Goal: Communication & Community: Share content

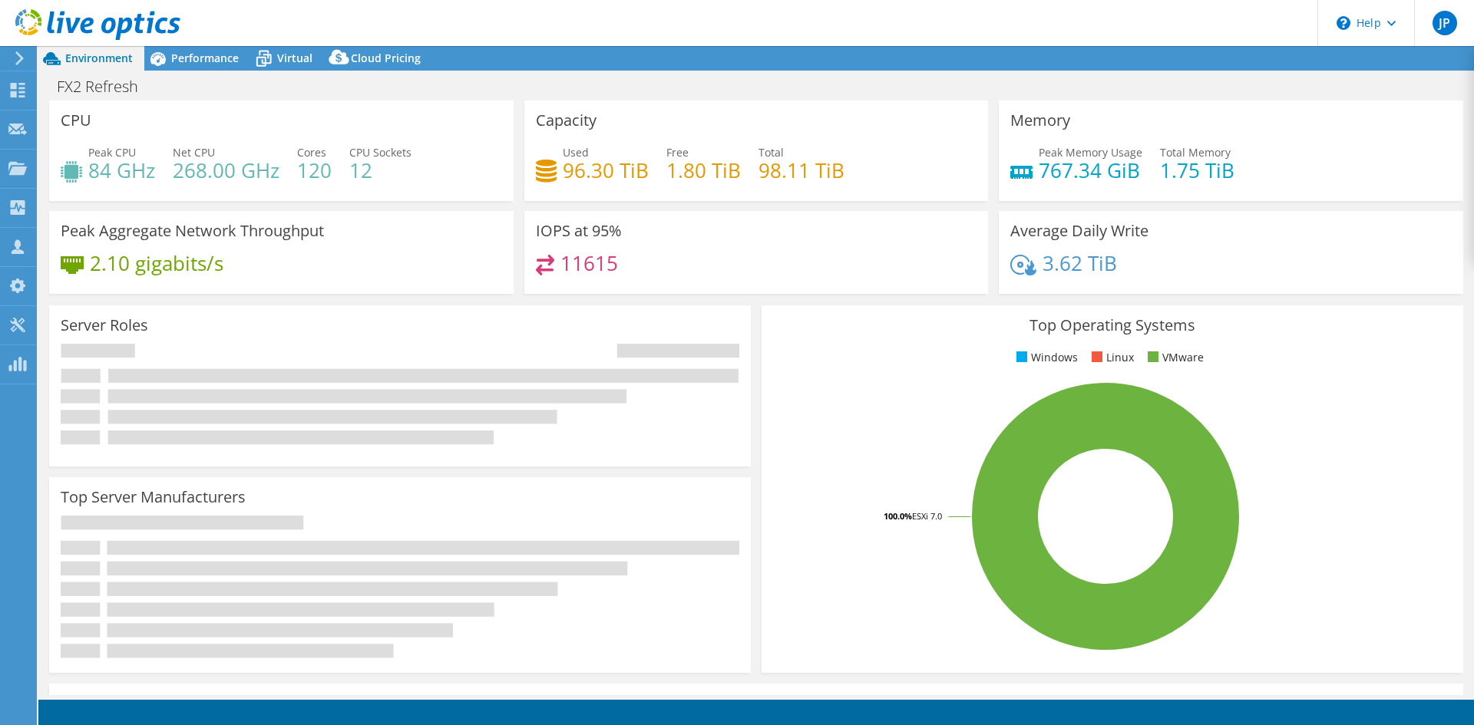
select select "USD"
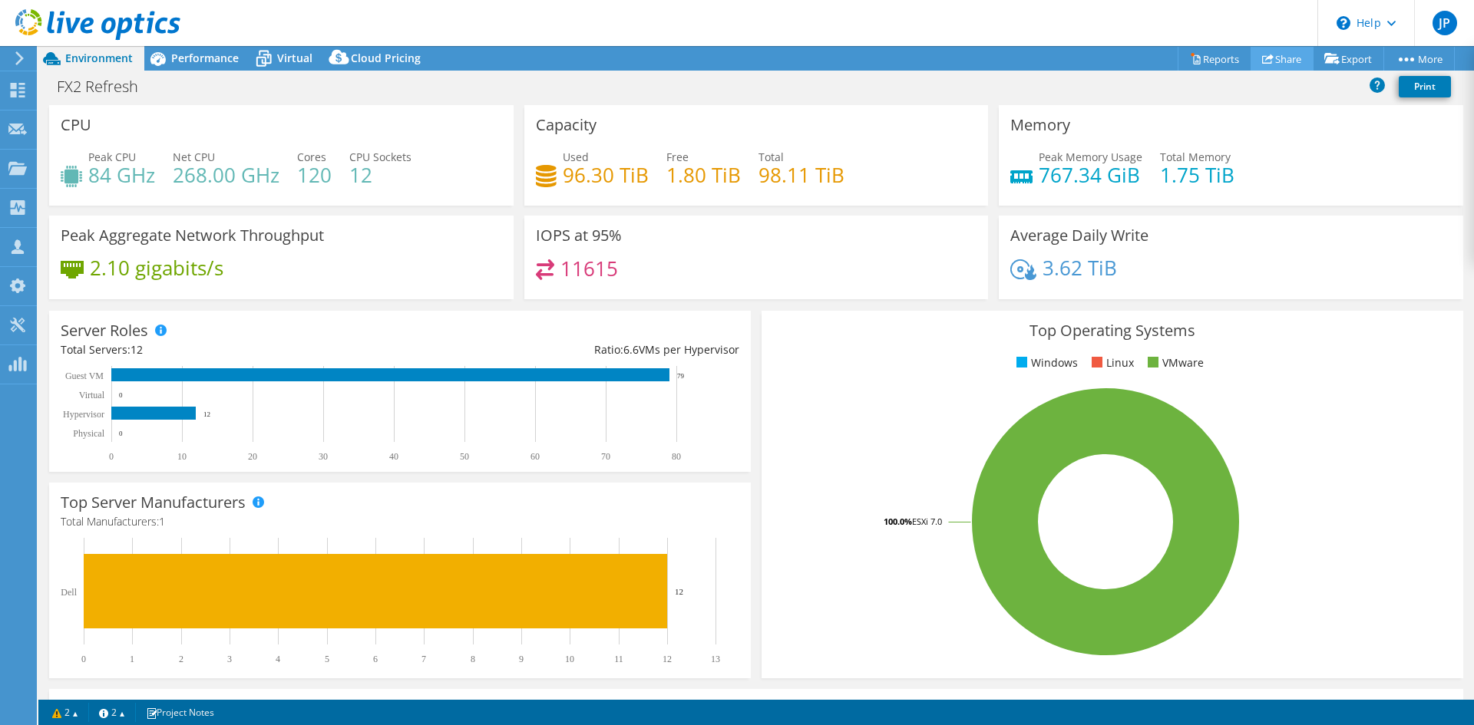
click at [1283, 59] on link "Share" at bounding box center [1282, 59] width 63 height 24
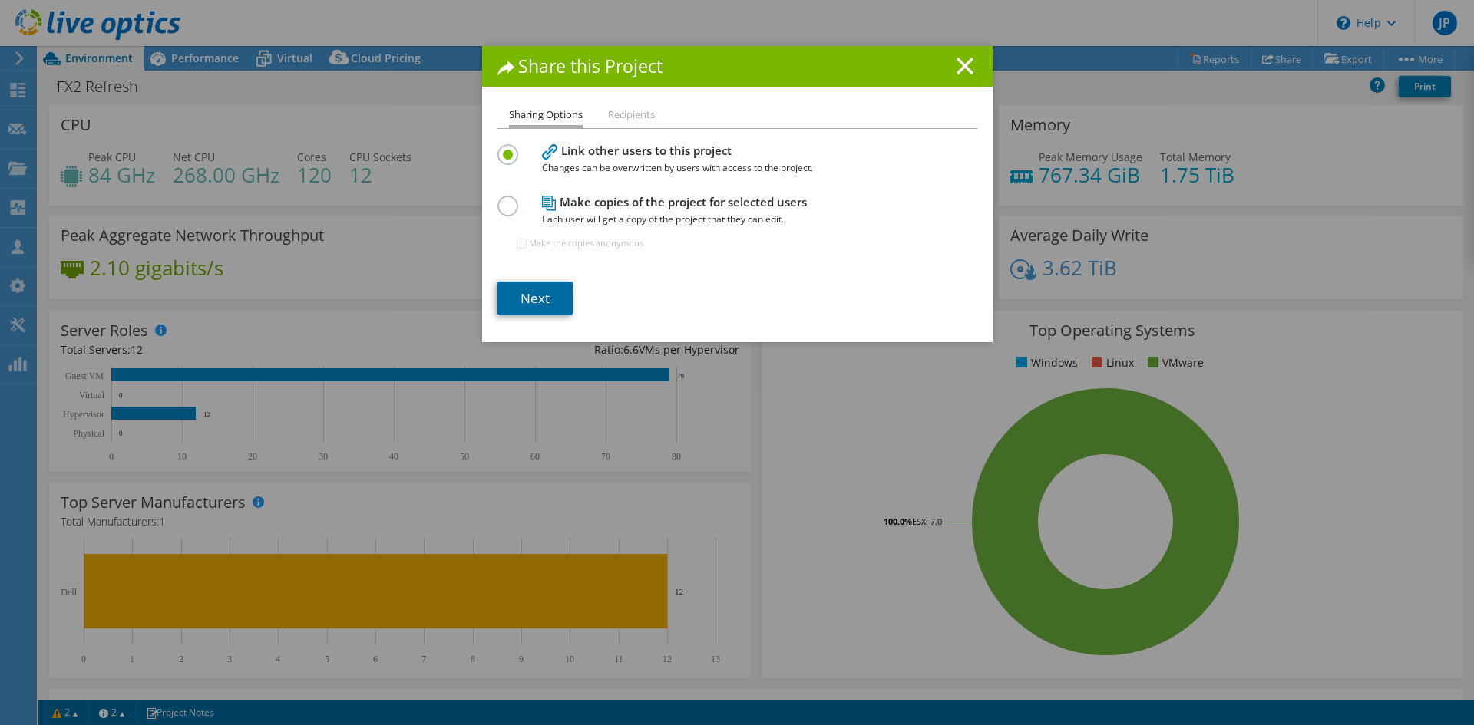
click at [541, 298] on link "Next" at bounding box center [534, 299] width 75 height 34
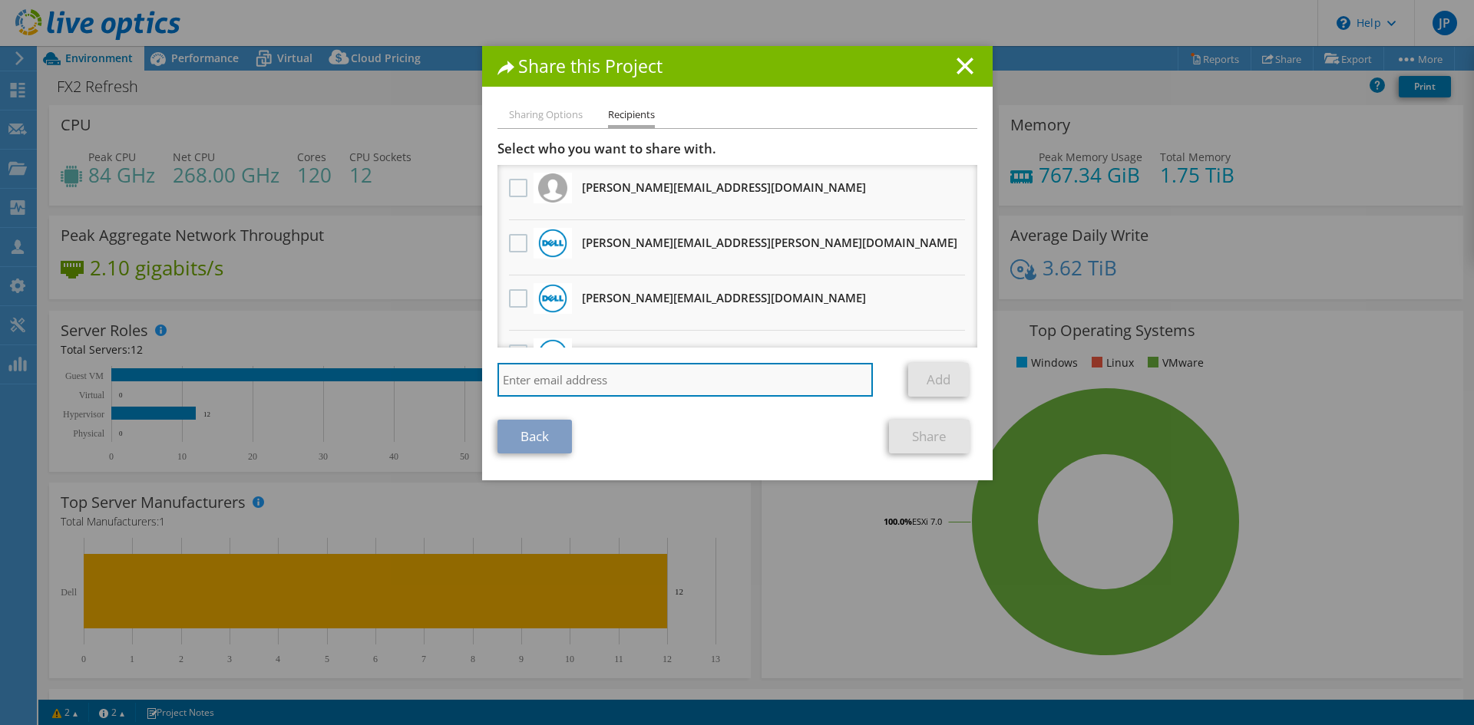
click at [569, 382] on input "search" at bounding box center [685, 380] width 376 height 34
paste input "[PERSON_NAME][EMAIL_ADDRESS][DOMAIN_NAME]"
type input "[PERSON_NAME][EMAIL_ADDRESS][DOMAIN_NAME]"
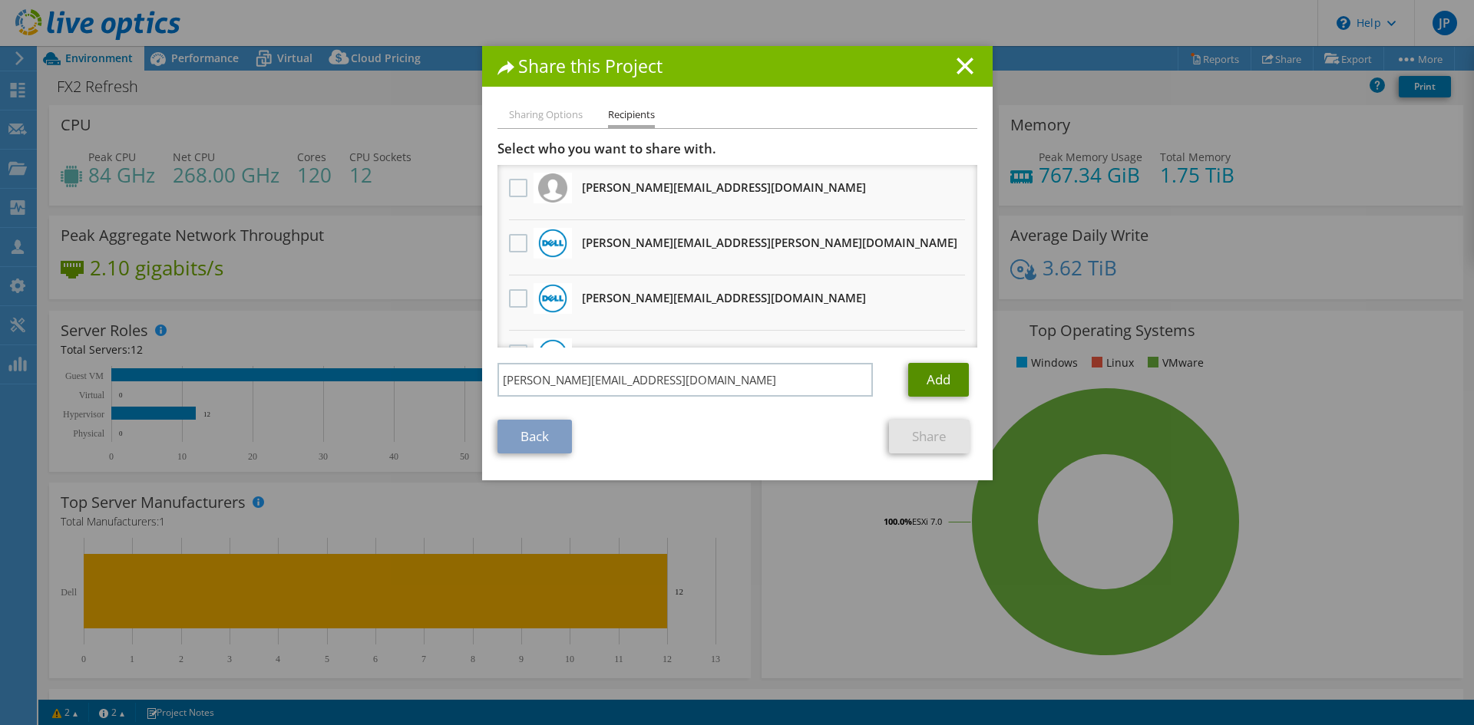
click at [920, 391] on link "Add" at bounding box center [938, 380] width 61 height 34
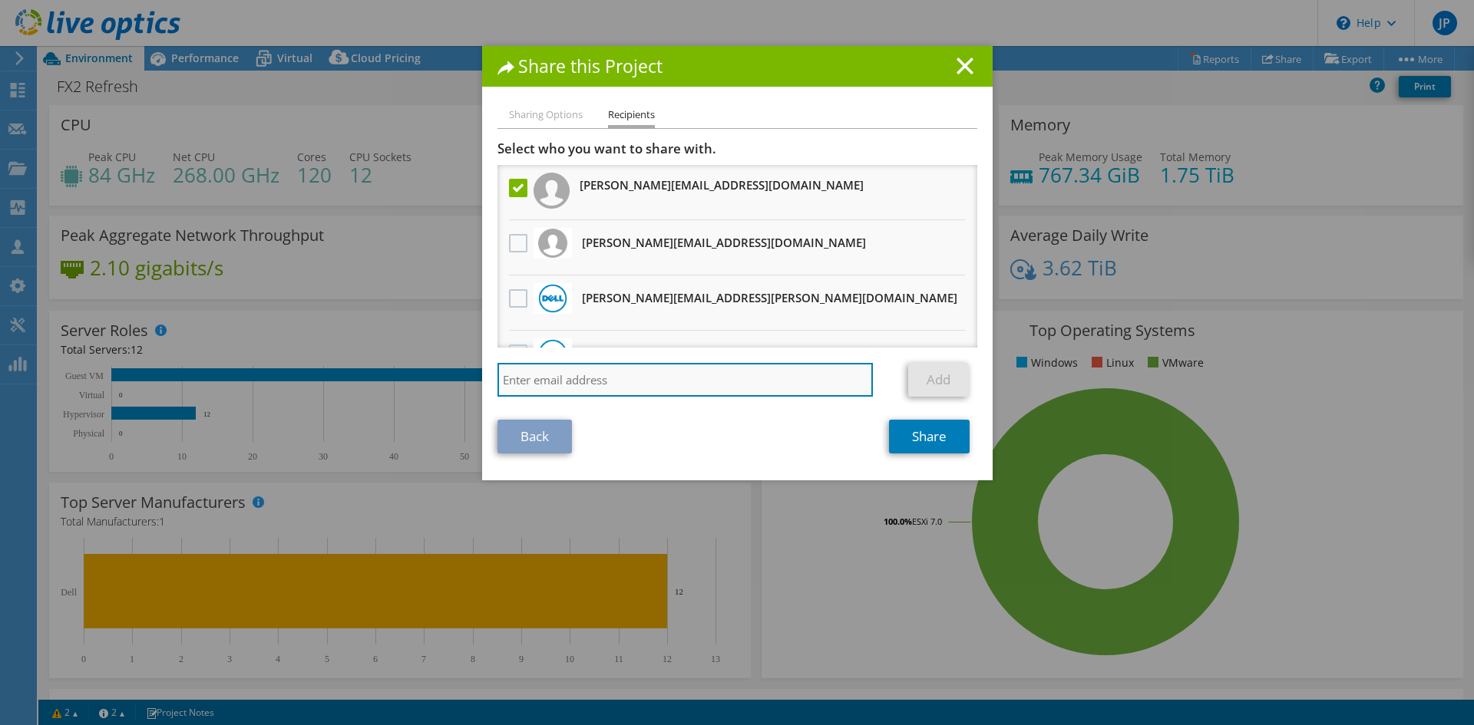
click at [691, 383] on input "search" at bounding box center [685, 380] width 376 height 34
paste input "[PERSON_NAME][EMAIL_ADDRESS][PERSON_NAME][DOMAIN_NAME]"
type input "[PERSON_NAME][EMAIL_ADDRESS][PERSON_NAME][DOMAIN_NAME]"
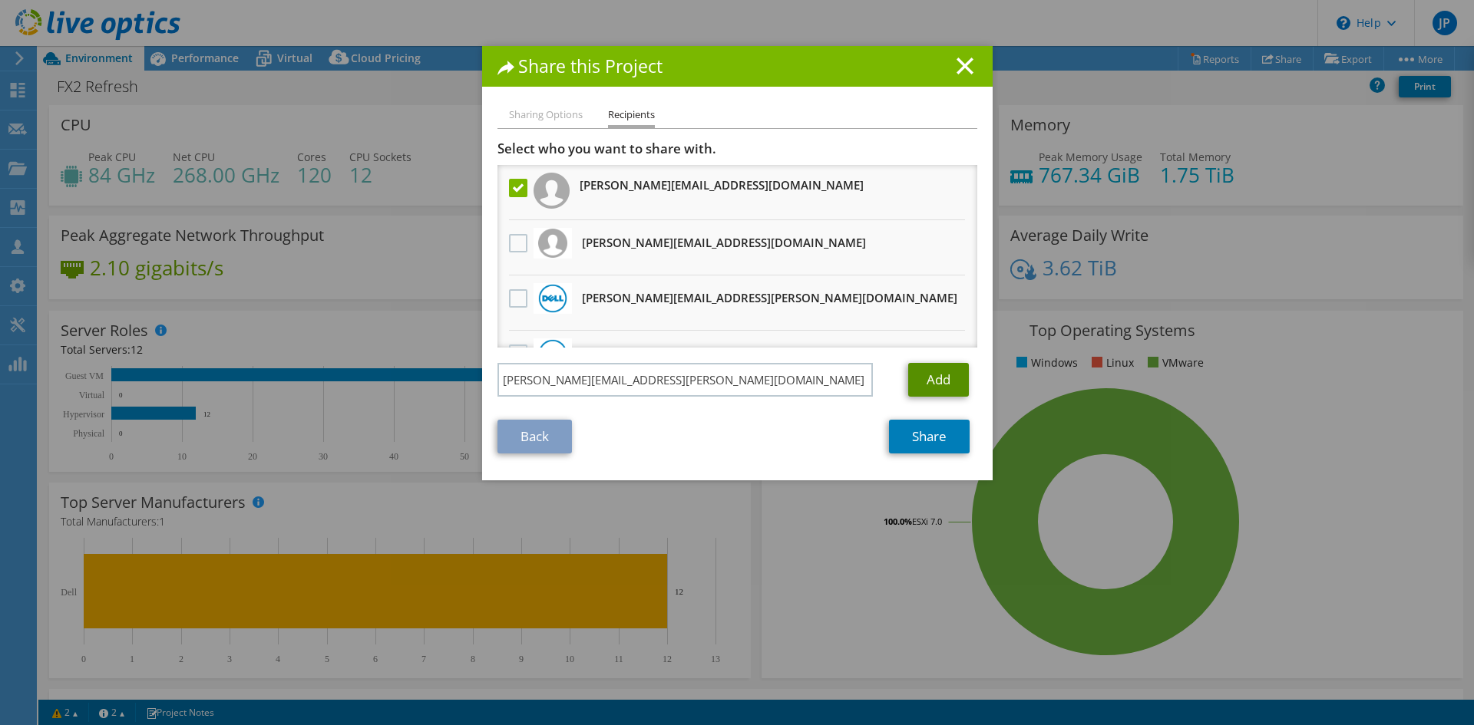
click at [924, 385] on link "Add" at bounding box center [938, 380] width 61 height 34
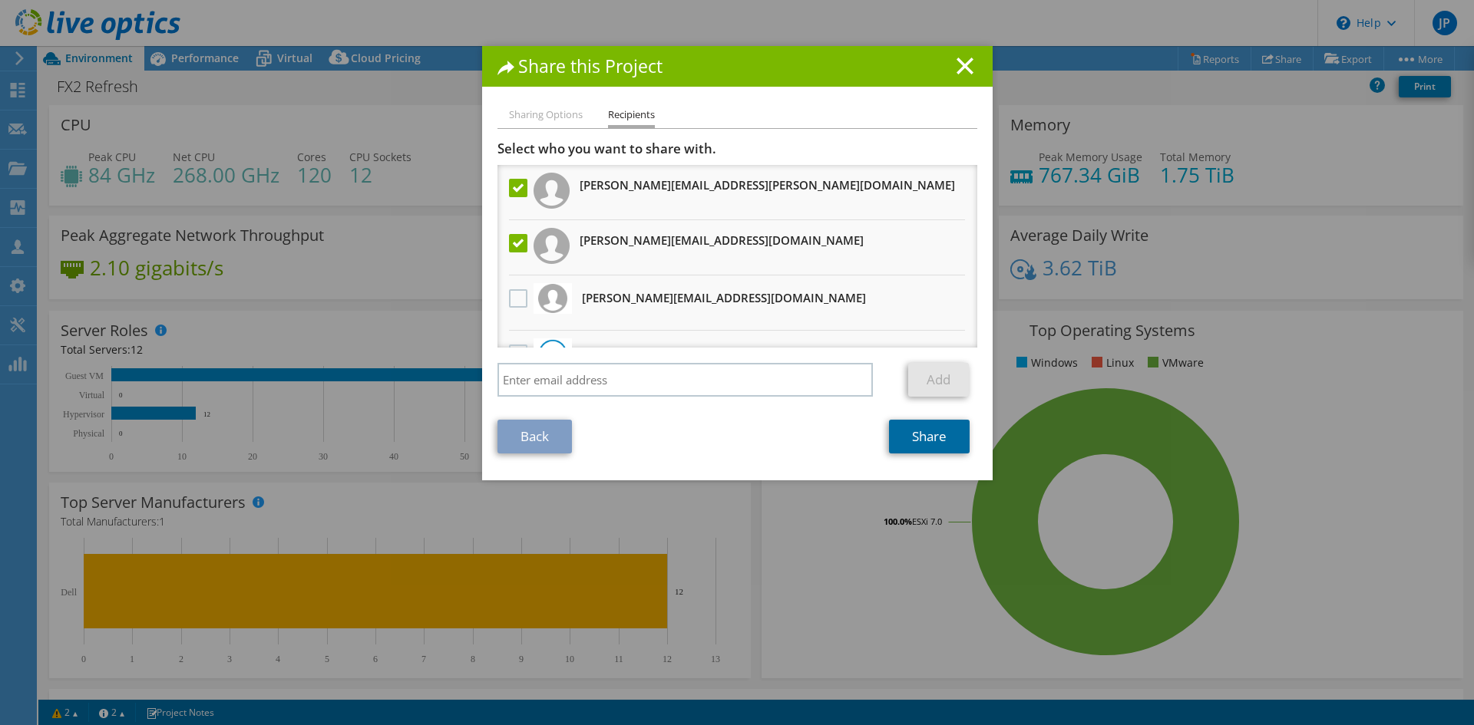
click at [916, 438] on link "Share" at bounding box center [929, 437] width 81 height 34
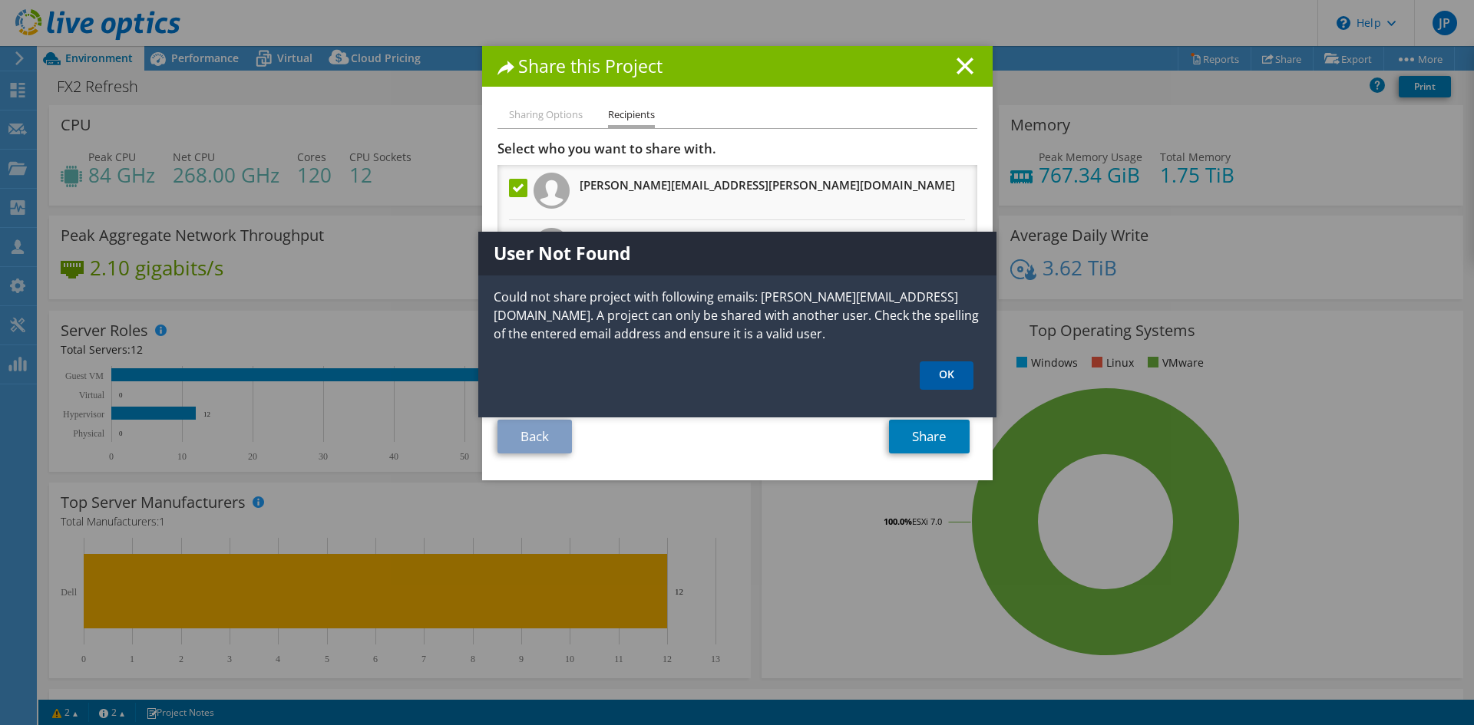
click at [960, 365] on link "OK" at bounding box center [947, 376] width 54 height 28
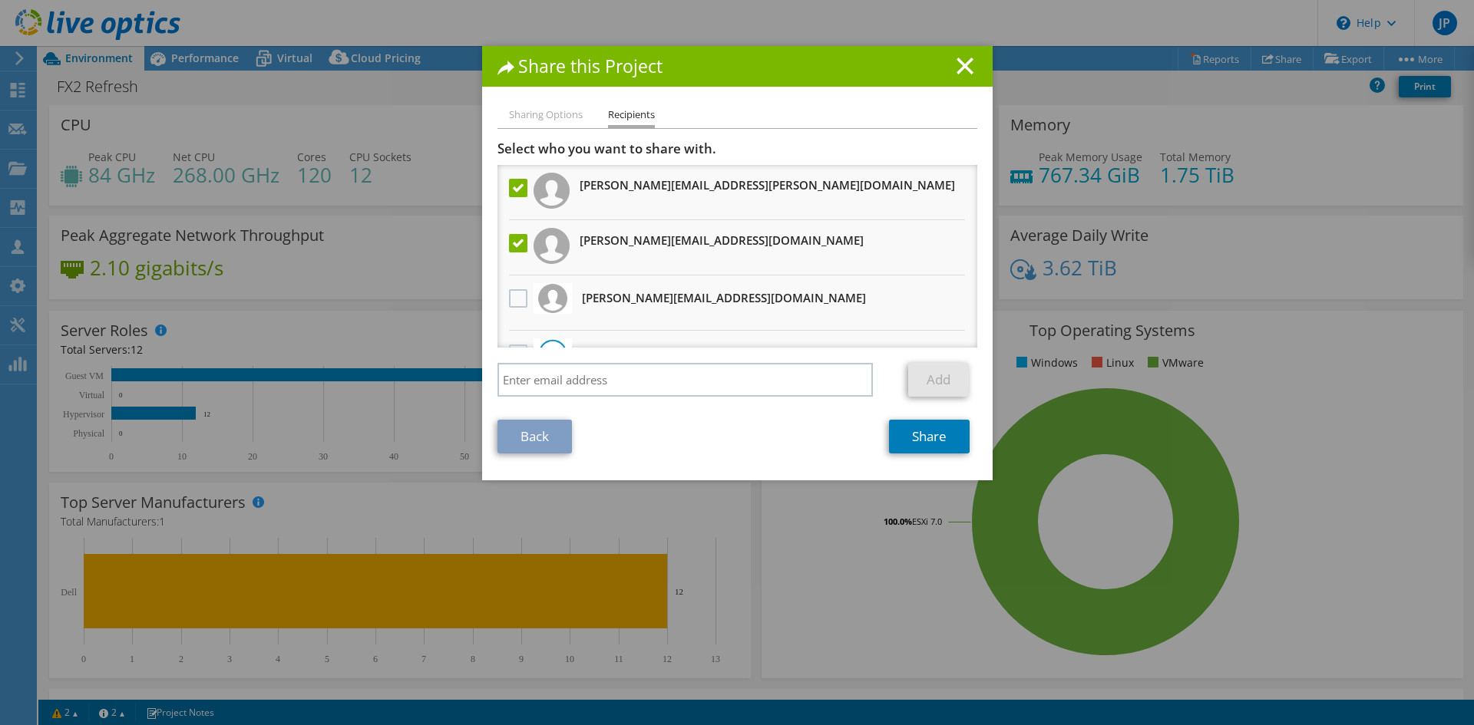
click at [510, 241] on label at bounding box center [520, 243] width 22 height 18
click at [0, 0] on input "checkbox" at bounding box center [0, 0] width 0 height 0
click at [950, 440] on link "Share" at bounding box center [929, 437] width 81 height 34
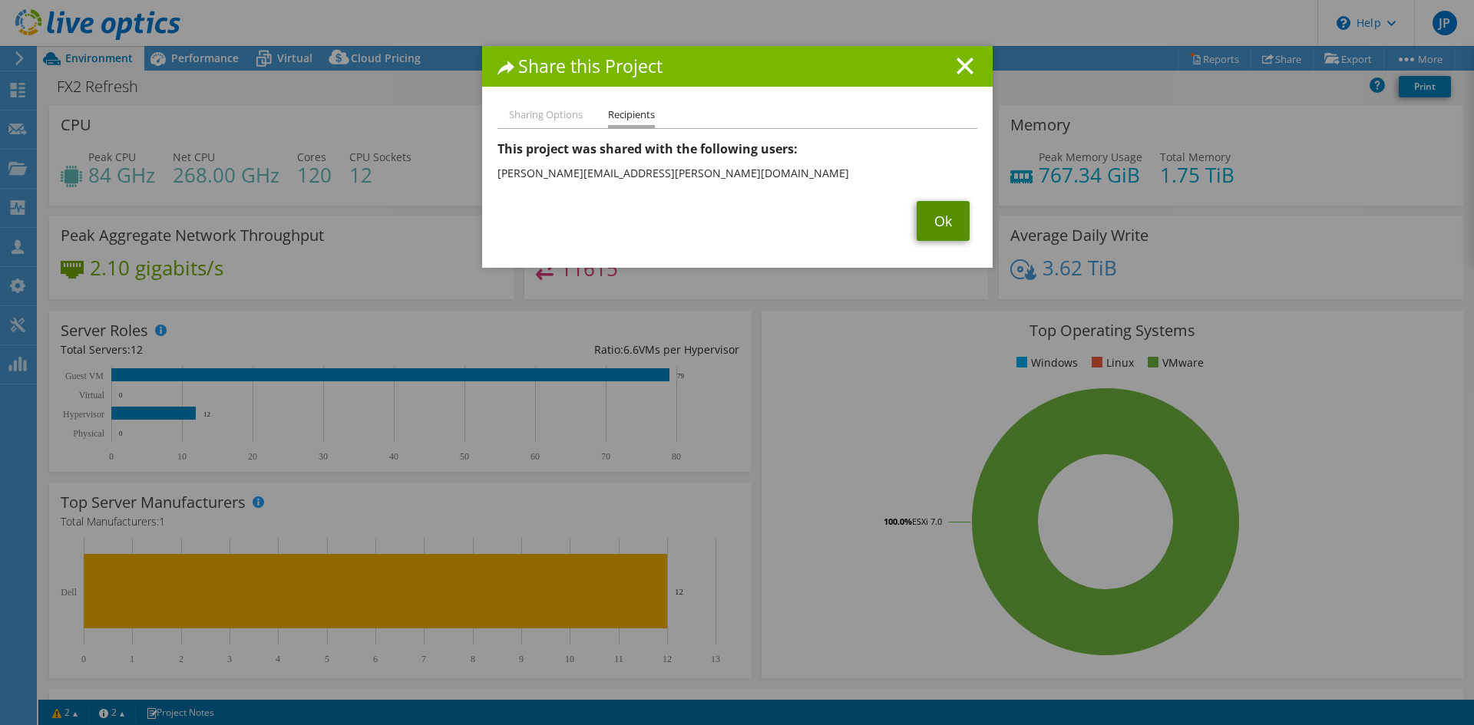
click at [929, 216] on link "Ok" at bounding box center [943, 221] width 53 height 40
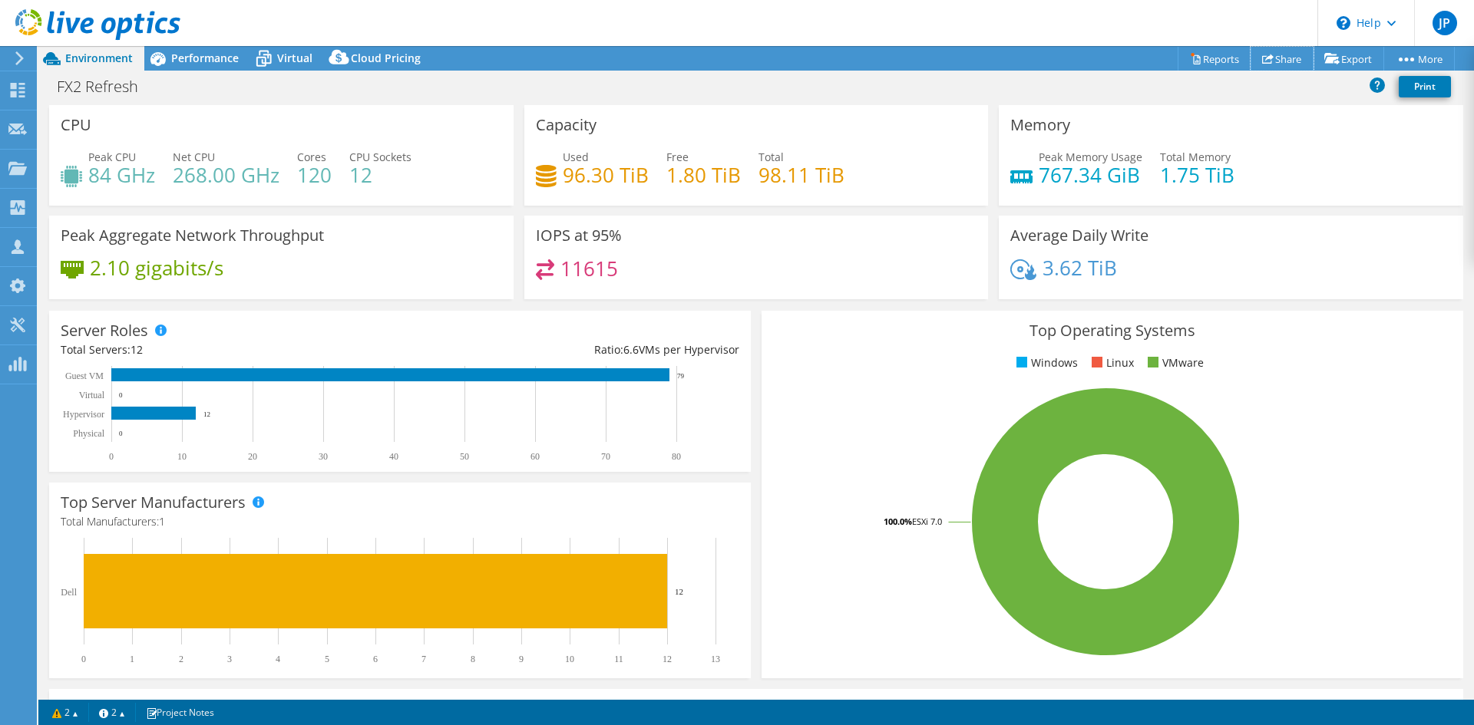
click at [1278, 60] on link "Share" at bounding box center [1282, 59] width 63 height 24
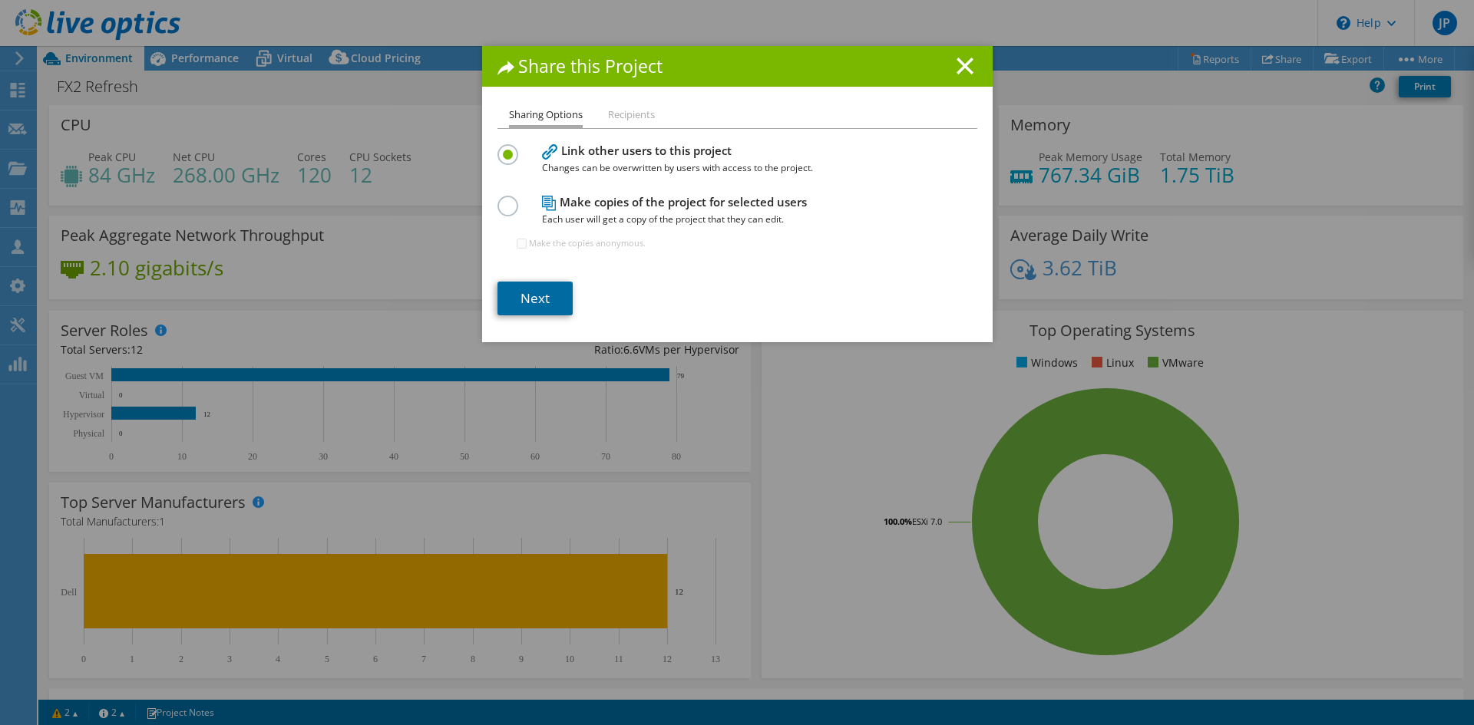
click at [550, 289] on link "Next" at bounding box center [534, 299] width 75 height 34
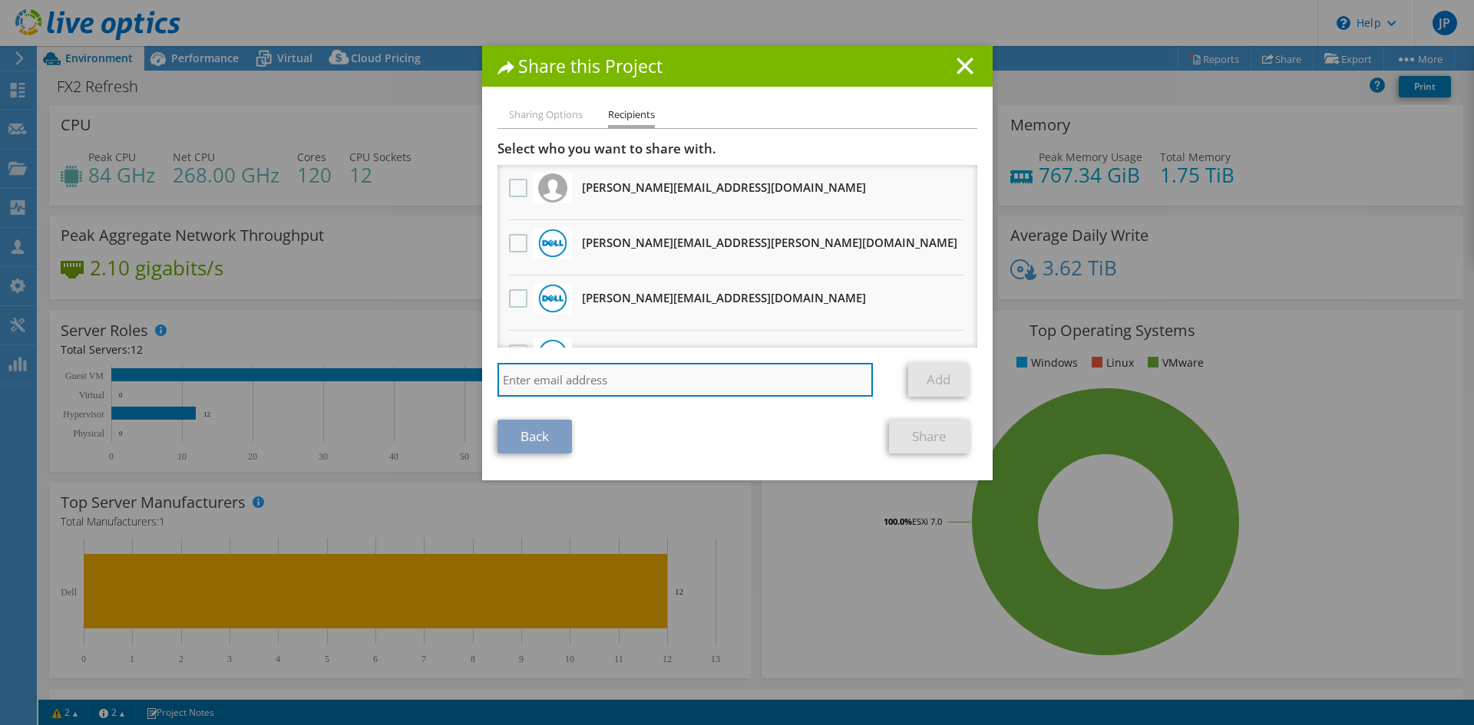
click at [616, 378] on input "search" at bounding box center [685, 380] width 376 height 34
paste input "[PERSON_NAME][EMAIL_ADDRESS][PERSON_NAME][DOMAIN_NAME]"
type input "[PERSON_NAME][EMAIL_ADDRESS][PERSON_NAME][DOMAIN_NAME]"
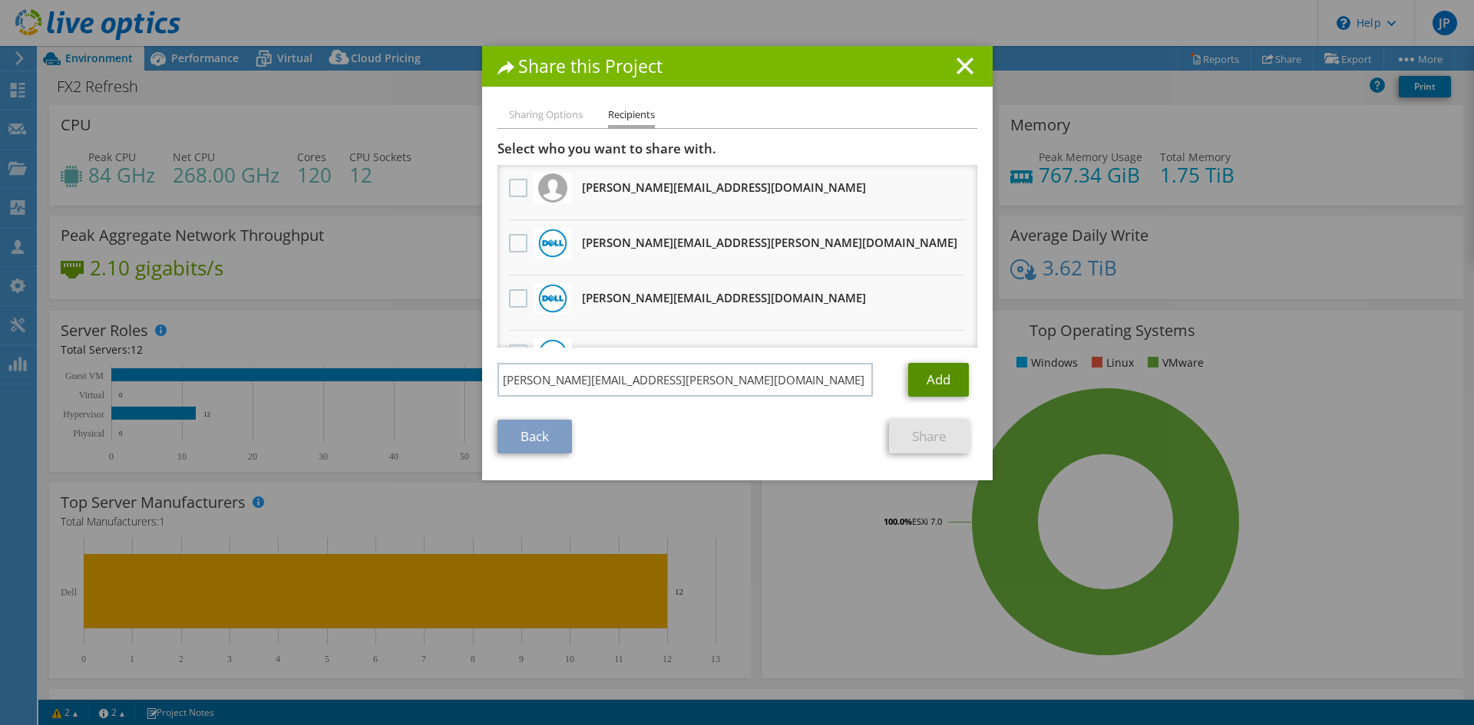
click at [933, 385] on link "Add" at bounding box center [938, 380] width 61 height 34
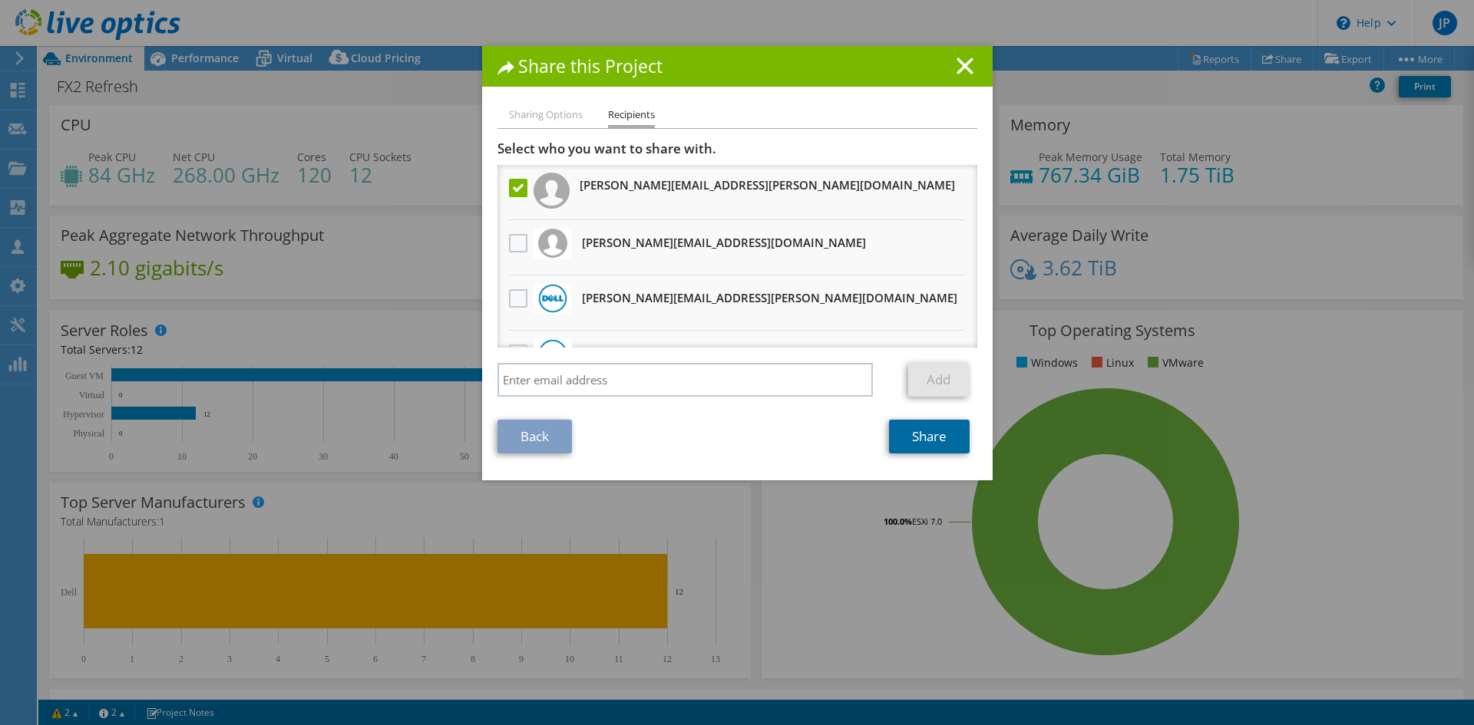
click at [944, 438] on link "Share" at bounding box center [929, 437] width 81 height 34
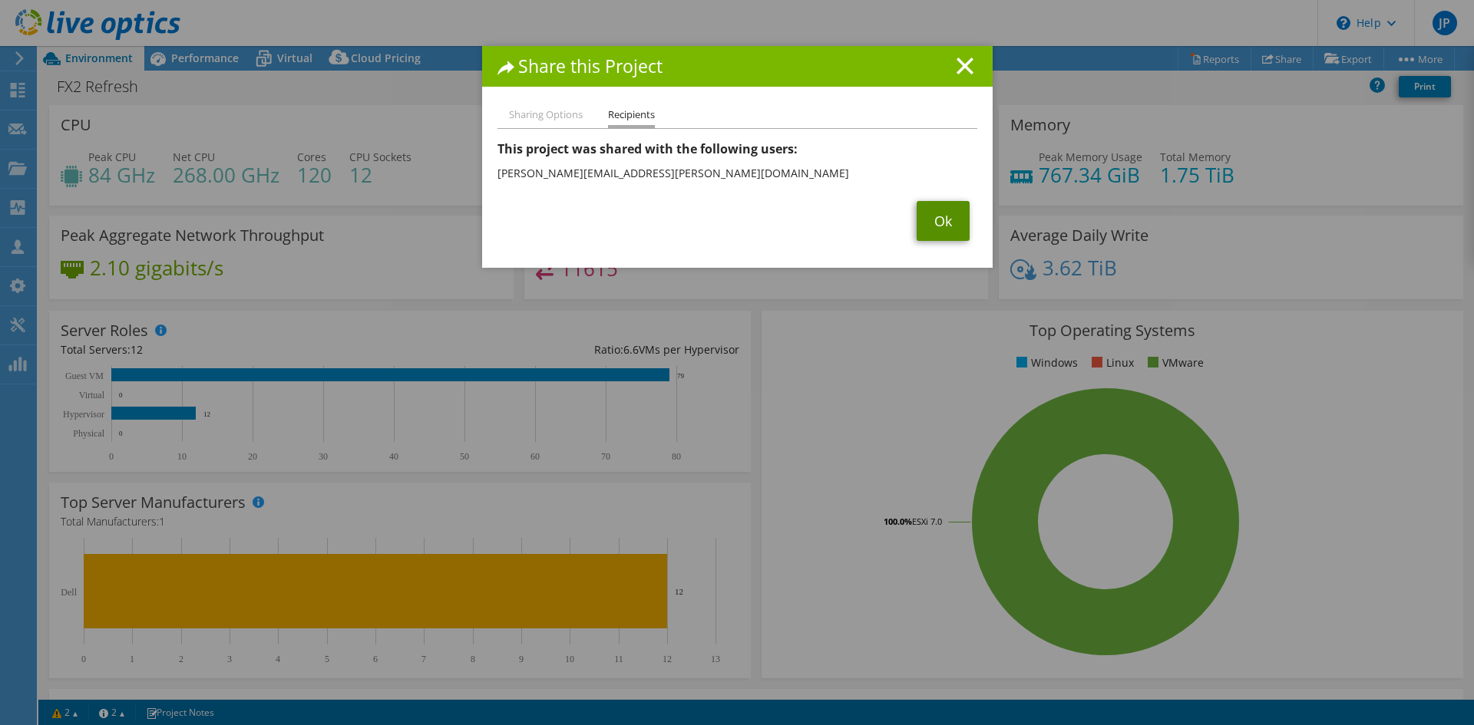
click at [950, 236] on link "Ok" at bounding box center [943, 221] width 53 height 40
